Goal: Find specific page/section: Find specific page/section

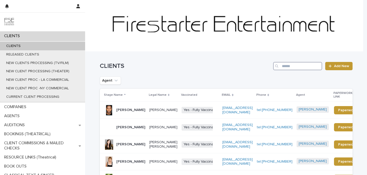
click at [296, 66] on input "Search" at bounding box center [297, 66] width 49 height 8
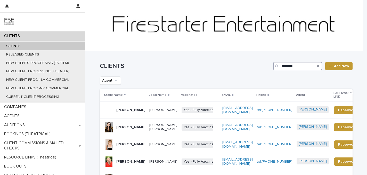
type input "********"
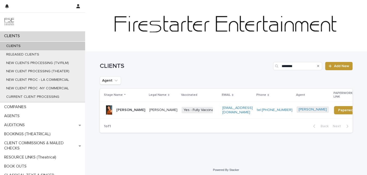
click at [128, 108] on p "[PERSON_NAME]" at bounding box center [130, 110] width 29 height 4
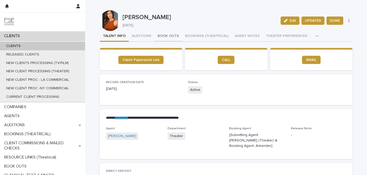
click at [163, 38] on button "BOOK OUTS" at bounding box center [168, 36] width 28 height 11
